Goal: Task Accomplishment & Management: Manage account settings

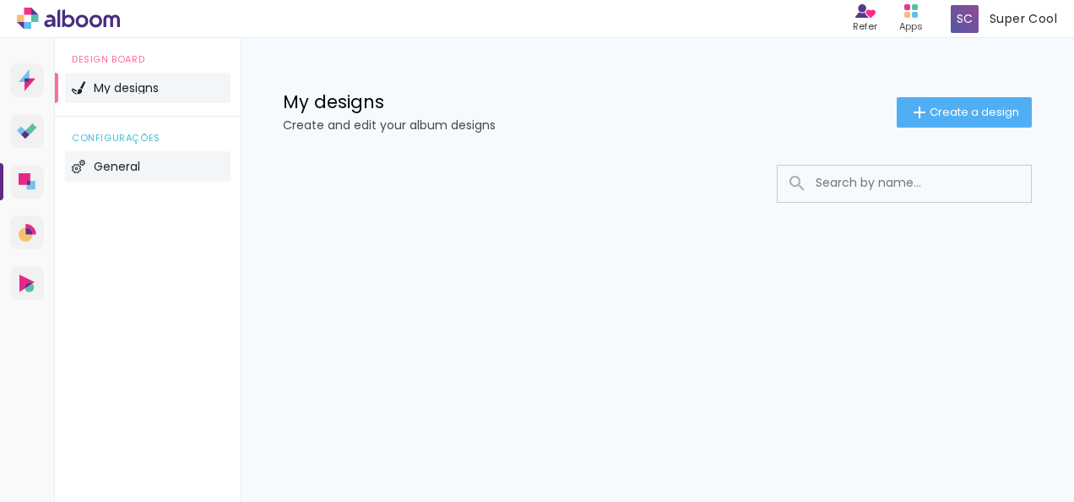
click at [101, 171] on span "General" at bounding box center [117, 166] width 46 height 12
click at [95, 164] on span "General" at bounding box center [117, 166] width 46 height 12
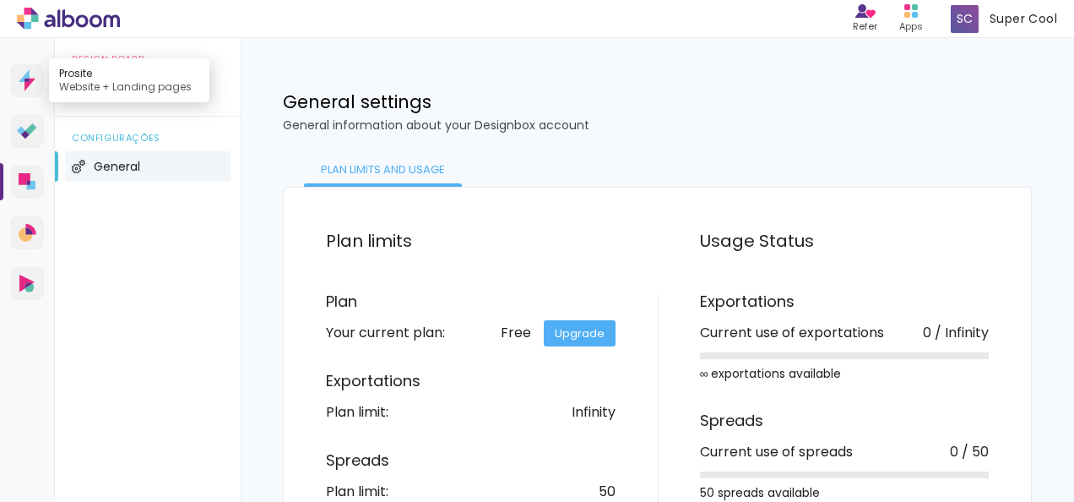
click at [26, 68] on link "Prosite Website + Landing pages" at bounding box center [27, 80] width 34 height 34
